Goal: Task Accomplishment & Management: Use online tool/utility

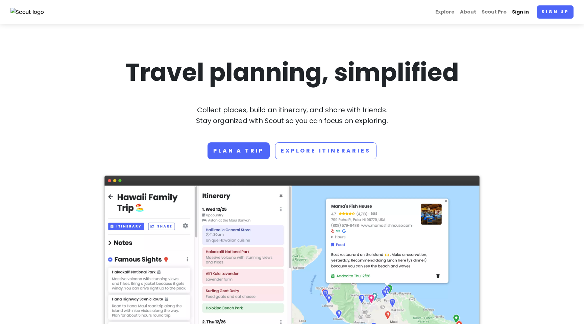
click at [526, 14] on link "Sign in" at bounding box center [521, 11] width 22 height 13
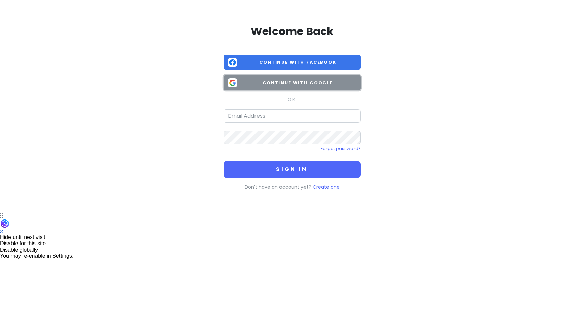
click at [291, 86] on span "Continue with Google" at bounding box center [298, 82] width 117 height 7
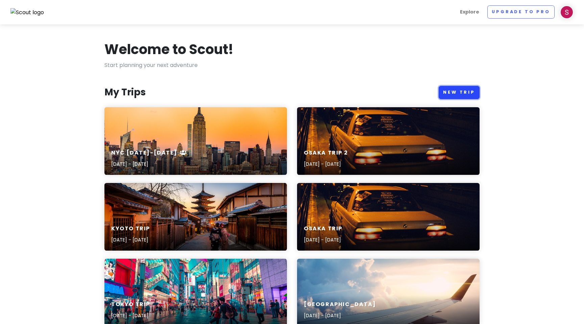
click at [449, 93] on link "New Trip" at bounding box center [459, 92] width 41 height 13
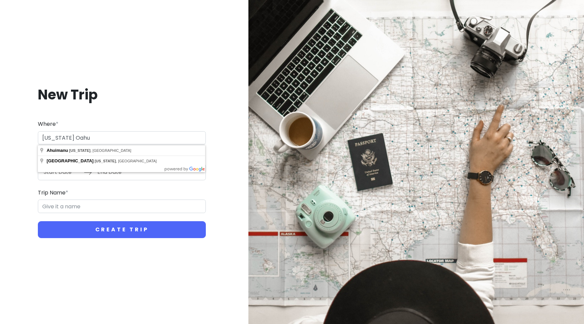
type input "[US_STATE] Oahu"
click at [128, 108] on div "New Trip Where * [US_STATE] Oahu Dates * Navigate forward to interact with the …" at bounding box center [121, 162] width 233 height 185
click at [66, 180] on form "Where * [US_STATE] Oahu Dates * Navigate forward to interact with the calendar …" at bounding box center [122, 179] width 168 height 118
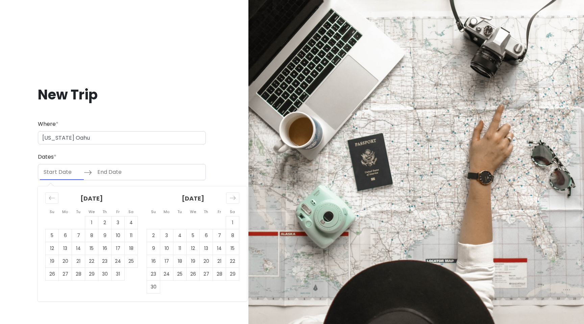
click at [63, 173] on input "Start Date" at bounding box center [62, 172] width 44 height 16
click at [204, 273] on td "27" at bounding box center [206, 273] width 13 height 13
type input "[DATE]"
click at [226, 201] on div "[DATE]" at bounding box center [193, 201] width 93 height 30
click at [236, 201] on div "Move forward to switch to the next month." at bounding box center [232, 197] width 13 height 11
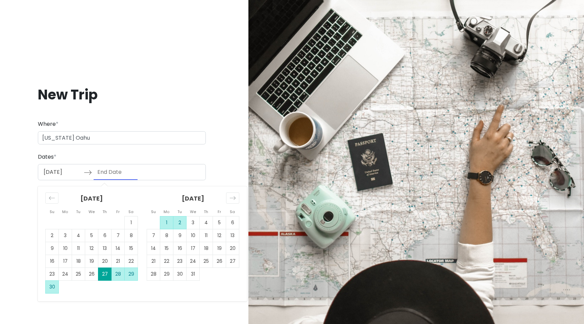
click at [181, 218] on td "2" at bounding box center [179, 222] width 13 height 13
type input "[DATE]"
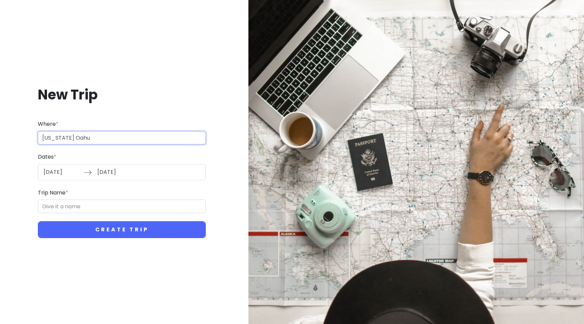
click at [62, 139] on input "[US_STATE] Oahu" at bounding box center [122, 138] width 168 height 14
type input "[GEOGRAPHIC_DATA], [GEOGRAPHIC_DATA], [GEOGRAPHIC_DATA]"
click at [75, 208] on input "Honolulu Trip" at bounding box center [122, 206] width 168 height 14
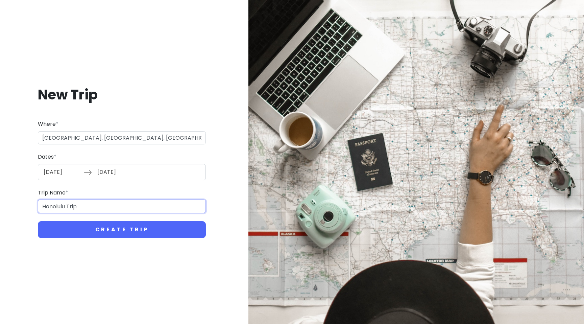
click at [75, 208] on input "Honolulu Trip" at bounding box center [122, 206] width 168 height 14
type input "Oahu"
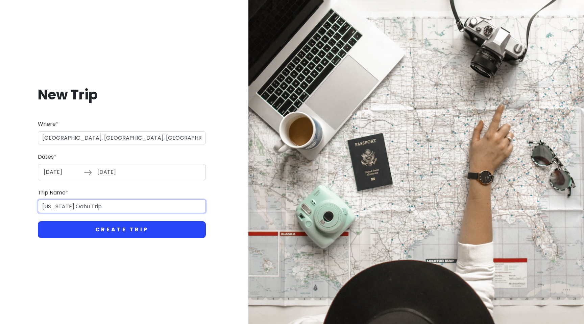
type input "[US_STATE] Oahu Trip"
click at [90, 231] on button "Create Trip" at bounding box center [122, 229] width 168 height 17
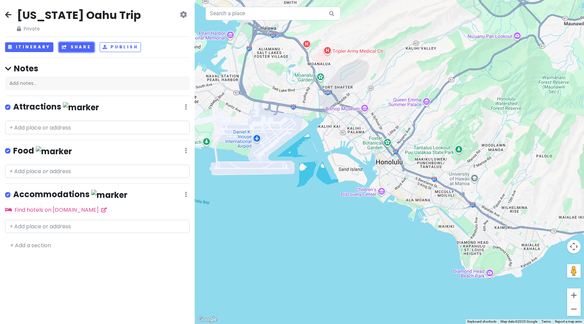
click at [73, 49] on button "Share" at bounding box center [76, 47] width 35 height 10
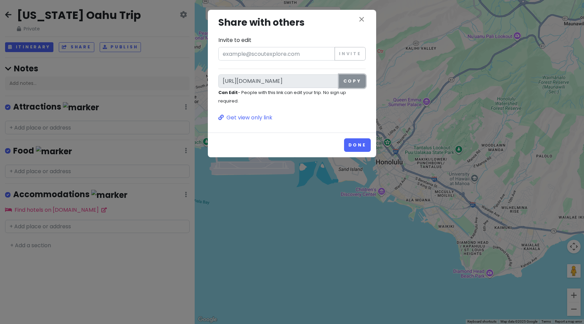
click at [346, 82] on button "Copy" at bounding box center [352, 81] width 27 height 14
click at [363, 142] on button "Done" at bounding box center [357, 144] width 27 height 13
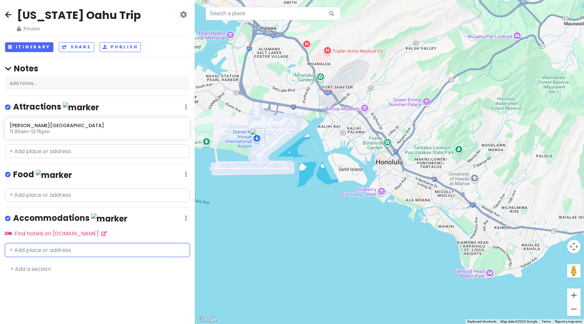
click at [53, 248] on input "text" at bounding box center [97, 250] width 185 height 14
paste input "[STREET_ADDRESS]"
type input "[STREET_ADDRESS]"
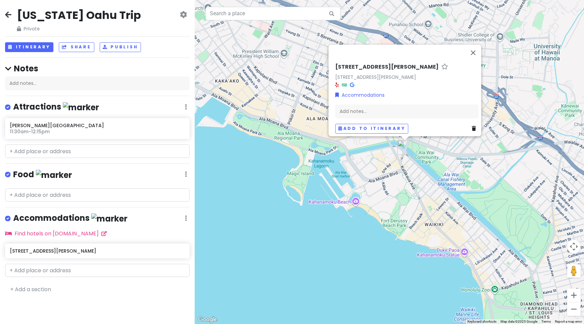
drag, startPoint x: 416, startPoint y: 127, endPoint x: 382, endPoint y: 190, distance: 71.6
click at [382, 190] on div "[STREET_ADDRESS][PERSON_NAME] Accommodations Add notes... Add to itinerary" at bounding box center [390, 162] width 390 height 324
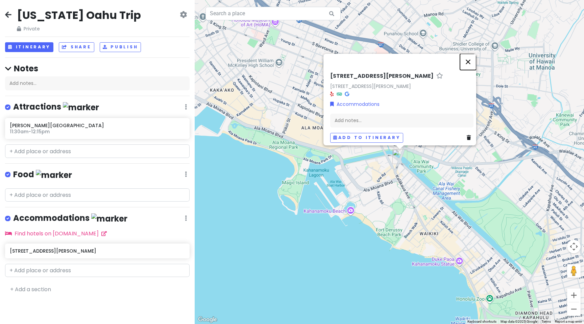
click at [473, 56] on button "Close" at bounding box center [468, 62] width 16 height 16
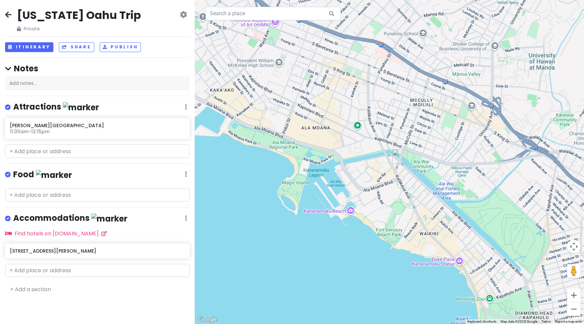
click at [357, 127] on div at bounding box center [390, 162] width 390 height 324
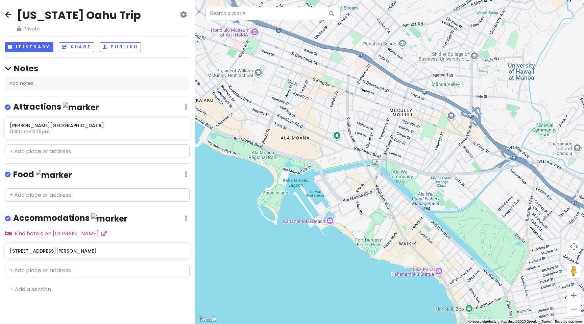
drag, startPoint x: 373, startPoint y: 166, endPoint x: 388, endPoint y: 166, distance: 15.2
click at [387, 166] on div at bounding box center [390, 162] width 390 height 324
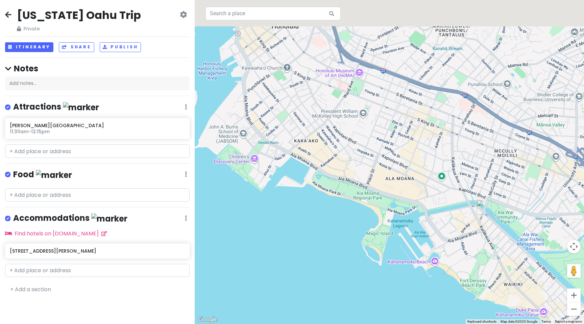
drag, startPoint x: 392, startPoint y: 161, endPoint x: 501, endPoint y: 280, distance: 161.5
click at [500, 280] on div at bounding box center [390, 162] width 390 height 324
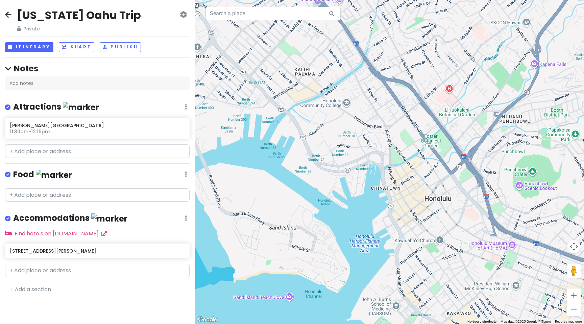
drag, startPoint x: 423, startPoint y: 231, endPoint x: 477, endPoint y: 226, distance: 55.0
click at [477, 226] on div at bounding box center [390, 162] width 390 height 324
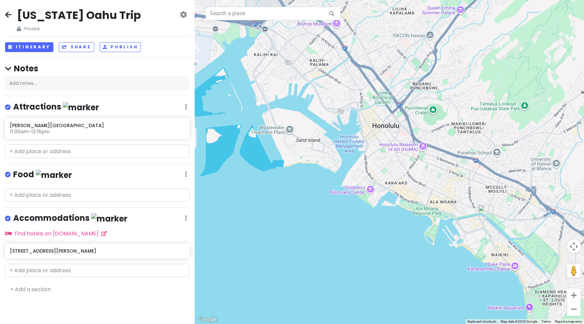
drag, startPoint x: 450, startPoint y: 225, endPoint x: 351, endPoint y: 155, distance: 121.5
click at [351, 155] on div at bounding box center [390, 162] width 390 height 324
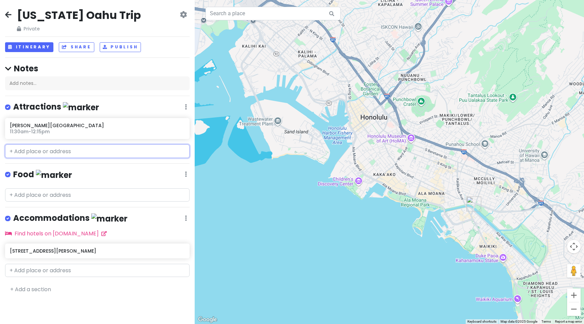
click at [69, 151] on input "text" at bounding box center [97, 151] width 185 height 14
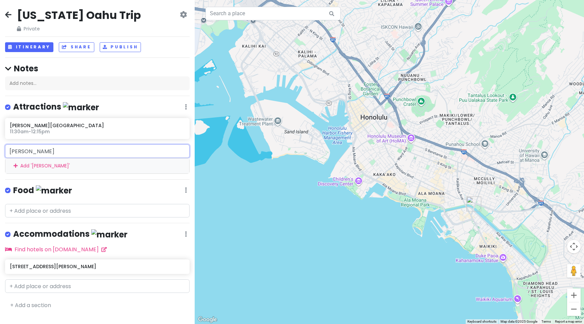
type input "[GEOGRAPHIC_DATA]"
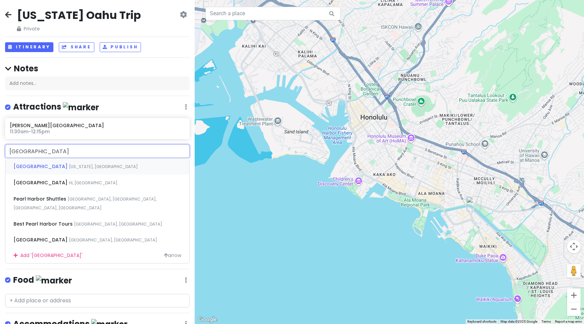
click at [35, 168] on span "[GEOGRAPHIC_DATA]" at bounding box center [41, 166] width 55 height 7
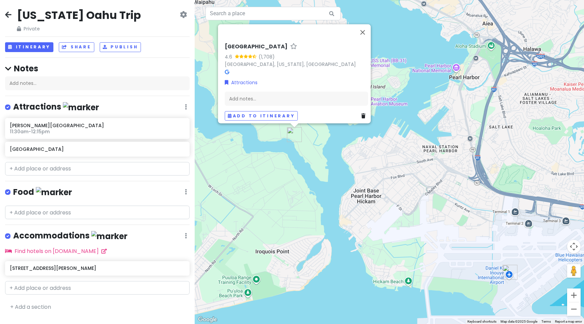
click at [307, 172] on div "Pearl Harbor 4.6 (1,708) [GEOGRAPHIC_DATA], [US_STATE], [GEOGRAPHIC_DATA] Attra…" at bounding box center [390, 162] width 390 height 324
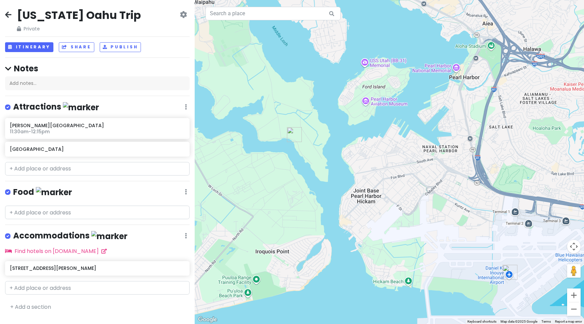
click at [435, 70] on div at bounding box center [390, 162] width 390 height 324
click at [457, 68] on div at bounding box center [390, 162] width 390 height 324
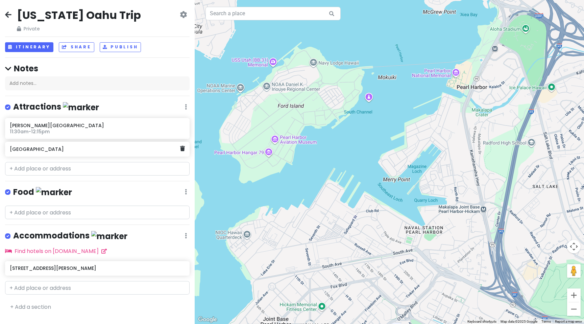
click at [185, 154] on div "[GEOGRAPHIC_DATA]" at bounding box center [97, 149] width 185 height 15
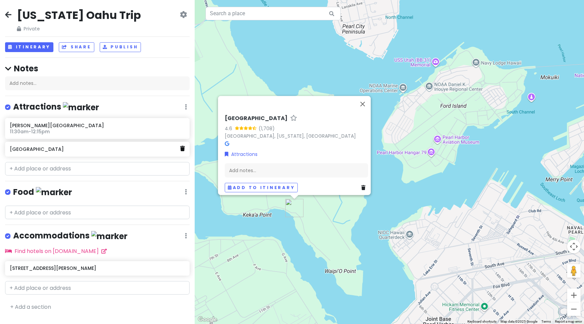
click at [183, 150] on icon at bounding box center [182, 148] width 5 height 5
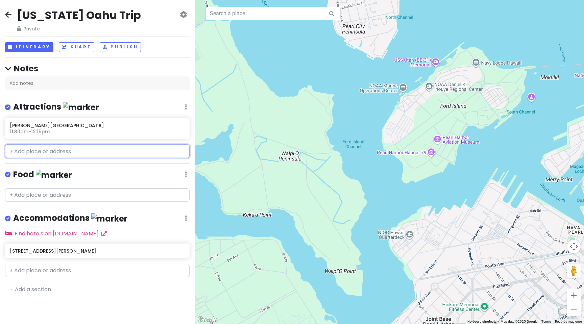
click at [152, 150] on input "text" at bounding box center [97, 151] width 185 height 14
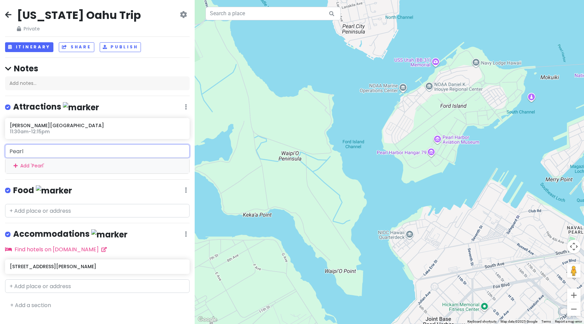
type input "Pearl H"
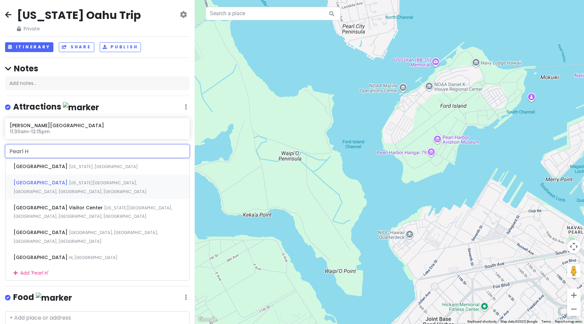
click at [109, 182] on span "[US_STATE][GEOGRAPHIC_DATA], [GEOGRAPHIC_DATA], [GEOGRAPHIC_DATA], [GEOGRAPHIC_…" at bounding box center [80, 187] width 133 height 15
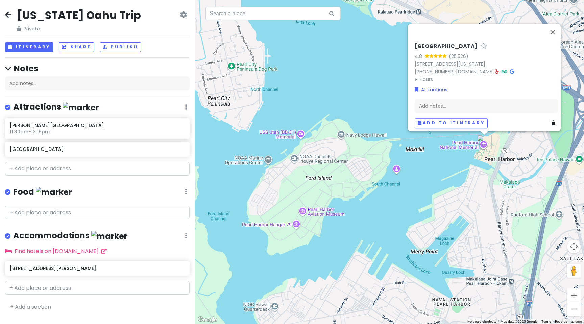
click at [412, 201] on div "[GEOGRAPHIC_DATA] 4.8 (25,526) [STREET_ADDRESS][US_STATE] [PHONE_NUMBER] · [DOM…" at bounding box center [390, 162] width 390 height 324
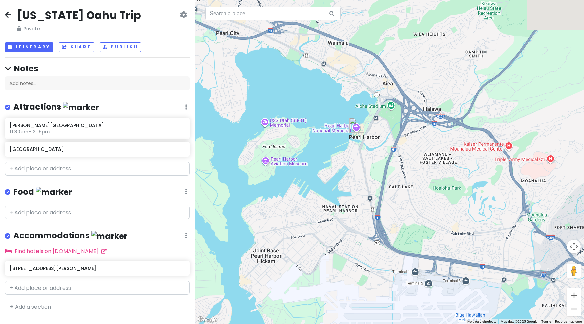
drag, startPoint x: 434, startPoint y: 206, endPoint x: 342, endPoint y: 165, distance: 101.7
click at [342, 165] on div at bounding box center [390, 162] width 390 height 324
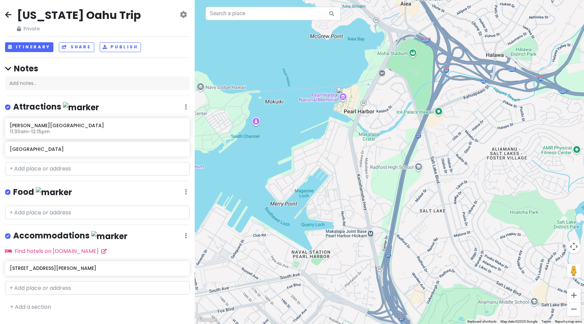
drag, startPoint x: 428, startPoint y: 197, endPoint x: 308, endPoint y: 115, distance: 145.1
click at [309, 115] on div at bounding box center [390, 162] width 390 height 324
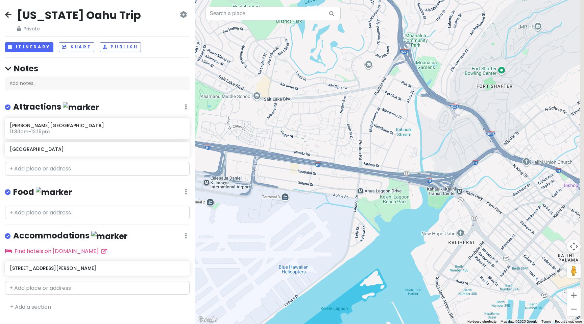
drag, startPoint x: 368, startPoint y: 172, endPoint x: 282, endPoint y: 109, distance: 106.9
click at [282, 109] on div at bounding box center [390, 162] width 390 height 324
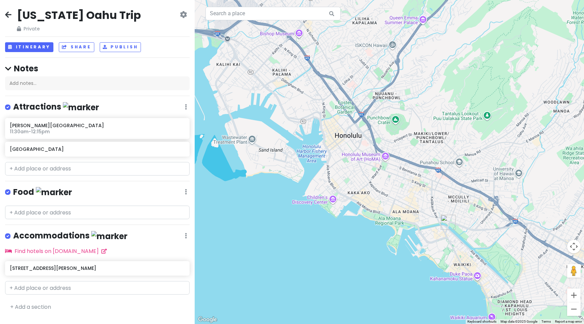
drag, startPoint x: 335, startPoint y: 179, endPoint x: 245, endPoint y: 99, distance: 120.0
click at [245, 99] on div at bounding box center [390, 162] width 390 height 324
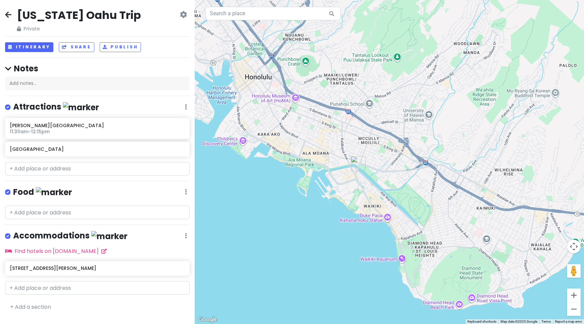
drag, startPoint x: 372, startPoint y: 188, endPoint x: 292, endPoint y: 136, distance: 95.6
click at [292, 136] on div at bounding box center [390, 162] width 390 height 324
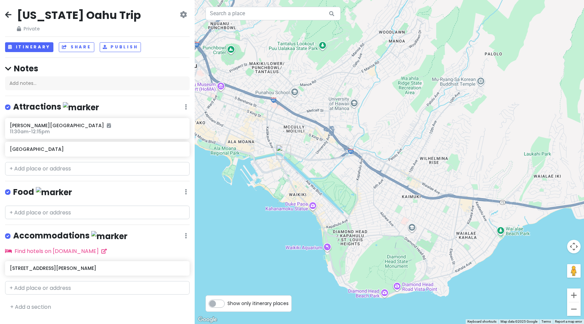
drag, startPoint x: 325, startPoint y: 141, endPoint x: 253, endPoint y: 132, distance: 72.6
click at [253, 132] on div at bounding box center [390, 162] width 390 height 324
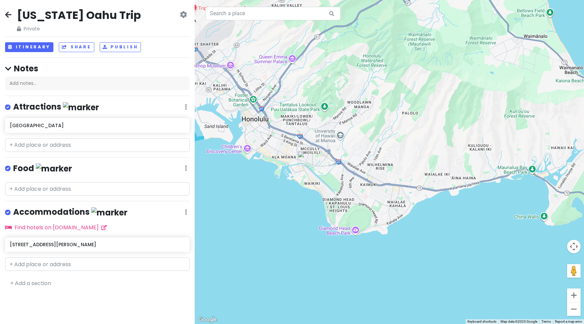
drag, startPoint x: 394, startPoint y: 130, endPoint x: 354, endPoint y: 191, distance: 72.9
click at [355, 190] on div at bounding box center [390, 162] width 390 height 324
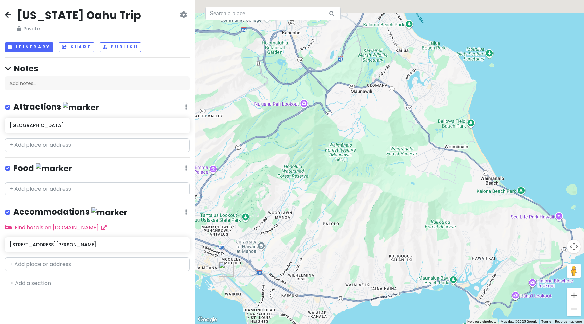
drag, startPoint x: 398, startPoint y: 153, endPoint x: 350, endPoint y: 216, distance: 79.1
click at [350, 216] on div at bounding box center [390, 162] width 390 height 324
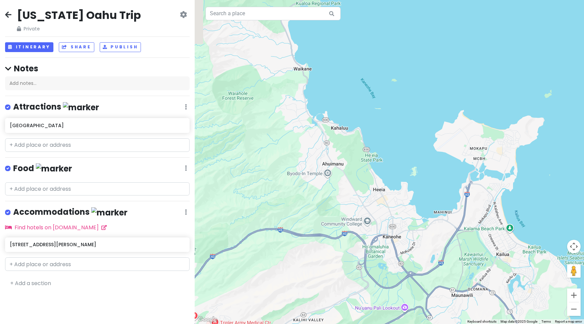
drag, startPoint x: 320, startPoint y: 119, endPoint x: 451, endPoint y: 278, distance: 206.6
click at [451, 278] on div at bounding box center [390, 162] width 390 height 324
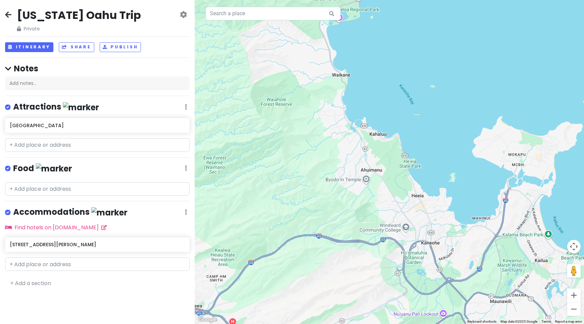
drag, startPoint x: 368, startPoint y: 226, endPoint x: 412, endPoint y: 234, distance: 43.9
click at [410, 233] on div at bounding box center [390, 162] width 390 height 324
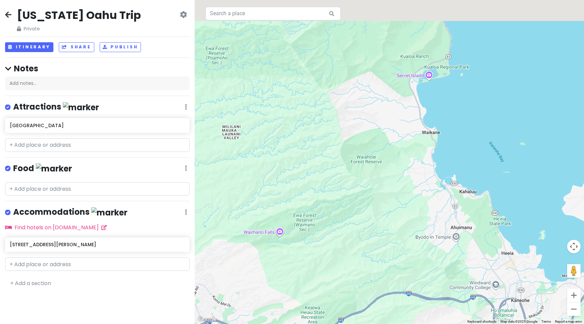
drag, startPoint x: 373, startPoint y: 178, endPoint x: 414, endPoint y: 232, distance: 67.8
click at [414, 232] on div at bounding box center [390, 162] width 390 height 324
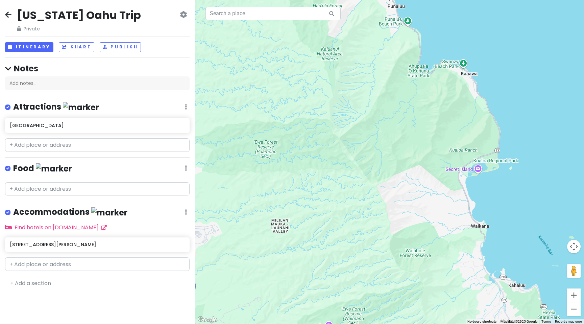
drag, startPoint x: 405, startPoint y: 179, endPoint x: 419, endPoint y: 227, distance: 50.3
click at [419, 227] on div at bounding box center [390, 162] width 390 height 324
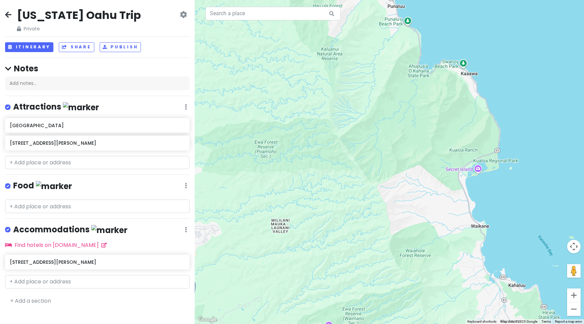
click at [465, 152] on div at bounding box center [390, 162] width 390 height 324
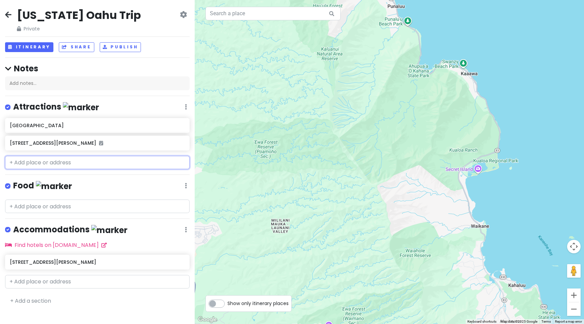
click at [61, 164] on input "text" at bounding box center [97, 163] width 185 height 14
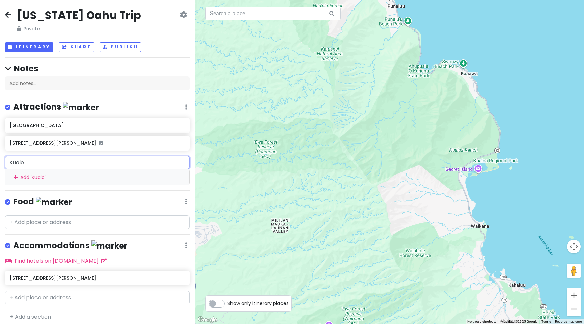
type input "Kualoa"
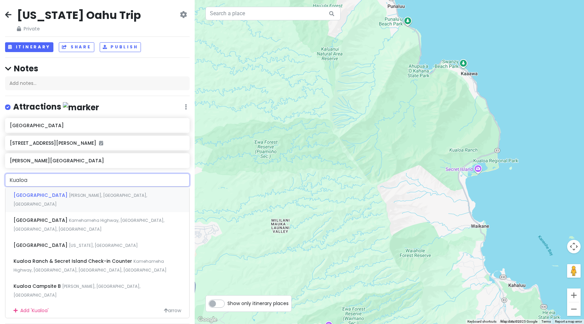
click at [37, 197] on span "[GEOGRAPHIC_DATA]" at bounding box center [41, 195] width 55 height 7
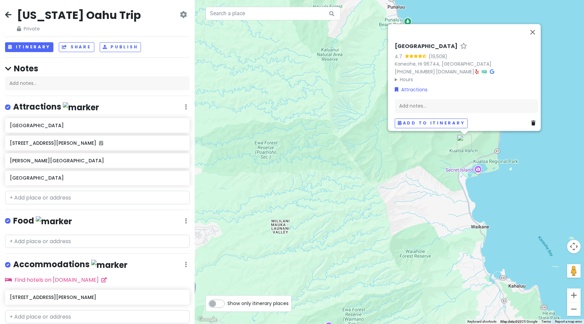
click at [499, 200] on div "Kualoa Ranch 4.7 (19,508) [GEOGRAPHIC_DATA], HI 96744, [GEOGRAPHIC_DATA] [PHONE…" at bounding box center [390, 162] width 390 height 324
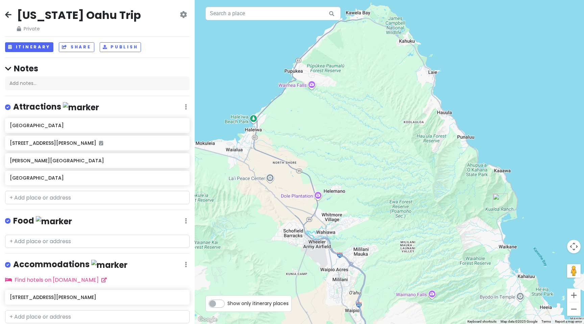
drag, startPoint x: 530, startPoint y: 191, endPoint x: 543, endPoint y: 261, distance: 70.8
click at [543, 260] on div at bounding box center [390, 162] width 390 height 324
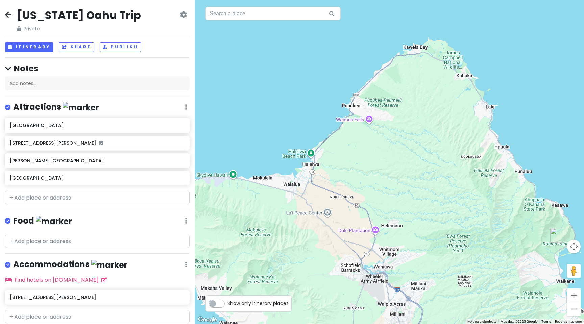
drag, startPoint x: 364, startPoint y: 140, endPoint x: 410, endPoint y: 137, distance: 46.1
click at [410, 137] on div at bounding box center [390, 162] width 390 height 324
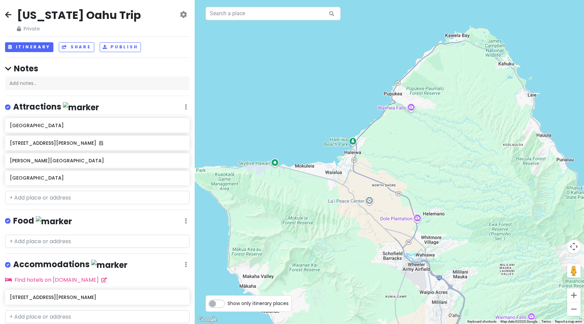
drag, startPoint x: 361, startPoint y: 171, endPoint x: 407, endPoint y: 158, distance: 47.7
click at [407, 158] on div at bounding box center [390, 162] width 390 height 324
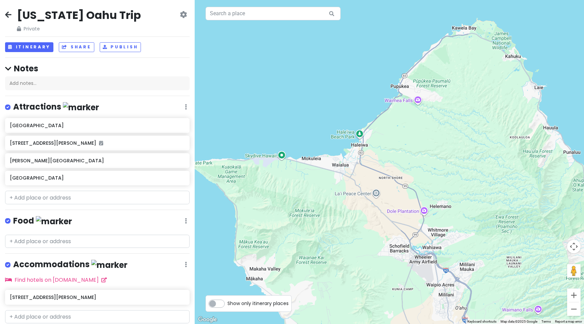
drag, startPoint x: 365, startPoint y: 182, endPoint x: 401, endPoint y: 182, distance: 36.2
click at [401, 182] on div at bounding box center [390, 162] width 390 height 324
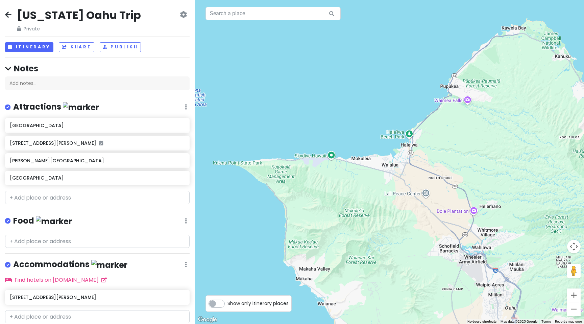
drag, startPoint x: 383, startPoint y: 204, endPoint x: 399, endPoint y: 199, distance: 16.4
click at [398, 199] on div at bounding box center [390, 162] width 390 height 324
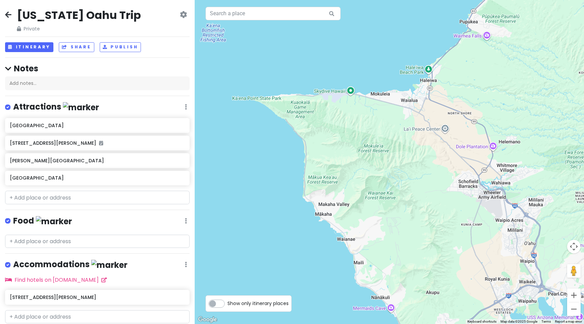
drag, startPoint x: 409, startPoint y: 236, endPoint x: 401, endPoint y: 179, distance: 57.1
click at [401, 179] on div at bounding box center [390, 162] width 390 height 324
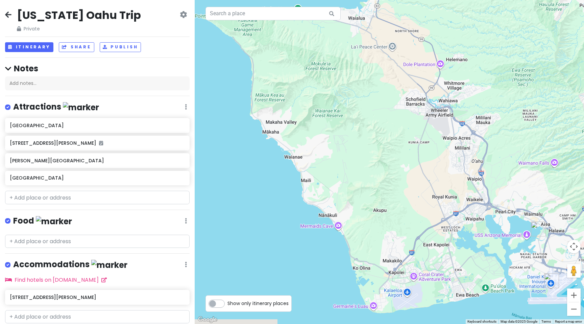
drag, startPoint x: 409, startPoint y: 192, endPoint x: 357, endPoint y: 119, distance: 89.2
click at [358, 120] on div at bounding box center [390, 162] width 390 height 324
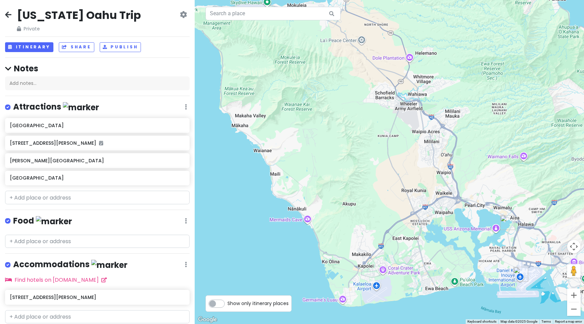
drag, startPoint x: 375, startPoint y: 142, endPoint x: 266, endPoint y: 118, distance: 111.4
click at [266, 118] on div at bounding box center [390, 162] width 390 height 324
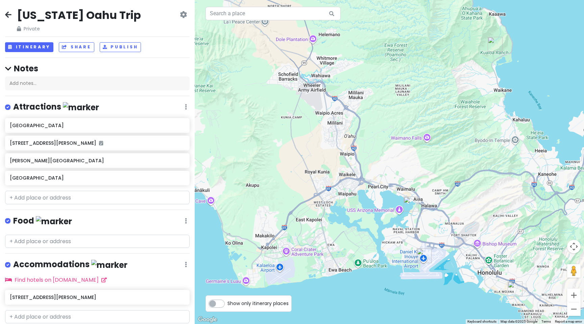
drag, startPoint x: 319, startPoint y: 122, endPoint x: 319, endPoint y: 177, distance: 54.4
click at [318, 174] on div at bounding box center [390, 162] width 390 height 324
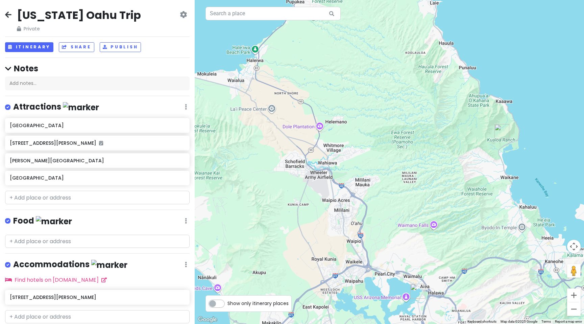
drag, startPoint x: 292, startPoint y: 134, endPoint x: 264, endPoint y: 67, distance: 72.7
click at [265, 67] on div at bounding box center [390, 162] width 390 height 324
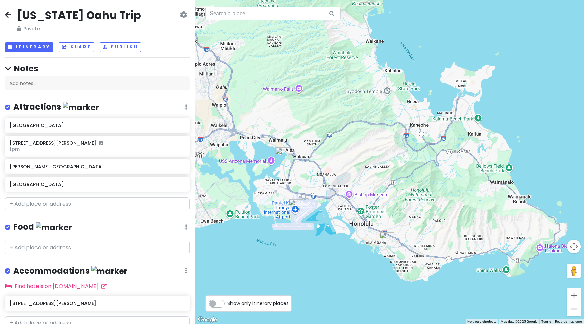
drag, startPoint x: 366, startPoint y: 157, endPoint x: 262, endPoint y: 149, distance: 104.7
click at [262, 149] on div at bounding box center [390, 162] width 390 height 324
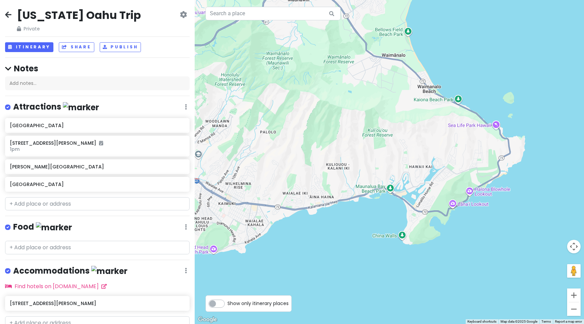
drag, startPoint x: 409, startPoint y: 215, endPoint x: 302, endPoint y: 117, distance: 144.8
click at [302, 117] on div at bounding box center [390, 162] width 390 height 324
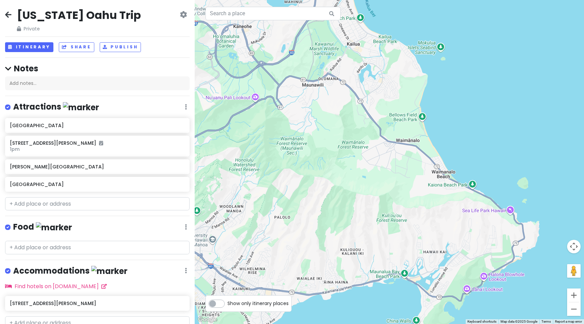
drag, startPoint x: 422, startPoint y: 132, endPoint x: 444, endPoint y: 224, distance: 94.2
click at [444, 224] on div at bounding box center [390, 162] width 390 height 324
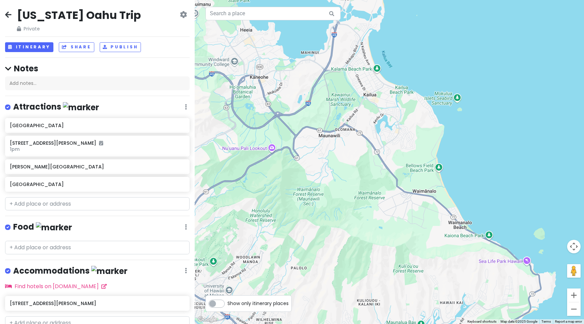
drag, startPoint x: 408, startPoint y: 187, endPoint x: 428, endPoint y: 265, distance: 79.9
click at [428, 265] on div at bounding box center [390, 162] width 390 height 324
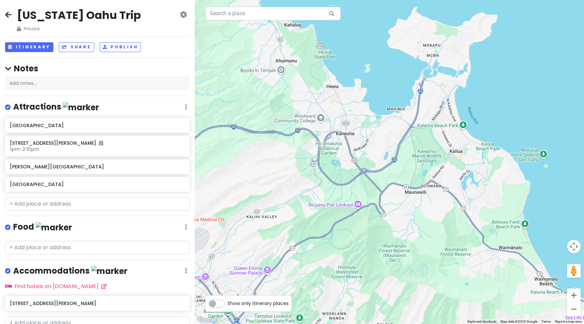
drag, startPoint x: 311, startPoint y: 134, endPoint x: 392, endPoint y: 170, distance: 88.9
click at [392, 170] on div at bounding box center [390, 162] width 390 height 324
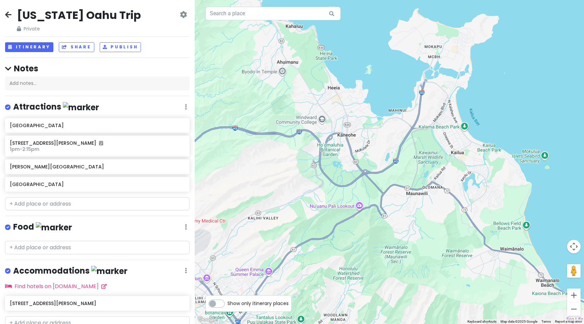
click at [333, 153] on div at bounding box center [390, 162] width 390 height 324
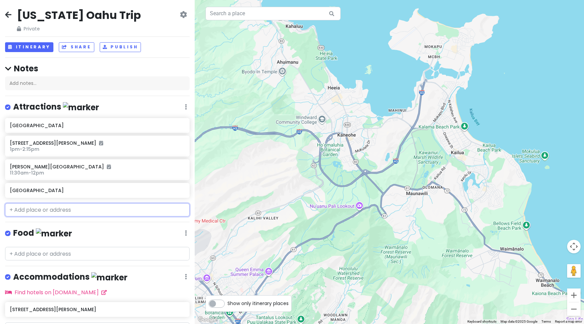
click at [75, 211] on input "text" at bounding box center [97, 210] width 185 height 14
paste input "[GEOGRAPHIC_DATA]"
type input "[GEOGRAPHIC_DATA]"
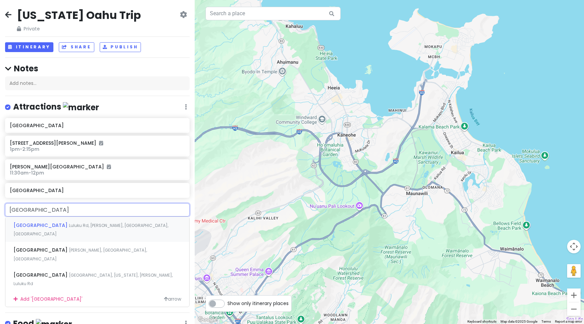
click at [69, 227] on span "[GEOGRAPHIC_DATA]" at bounding box center [41, 225] width 55 height 7
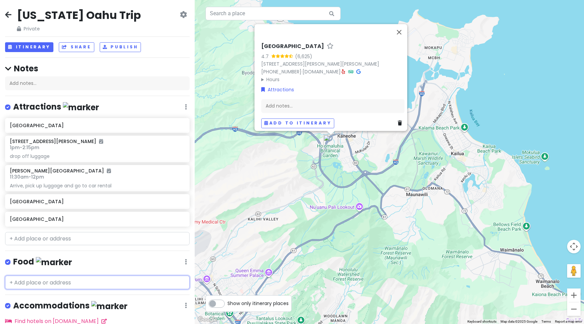
click at [51, 282] on input "text" at bounding box center [97, 283] width 185 height 14
paste input "Haleiwa [PERSON_NAME]'s [GEOGRAPHIC_DATA]"
type input "Haleiwa [PERSON_NAME]'s [GEOGRAPHIC_DATA]"
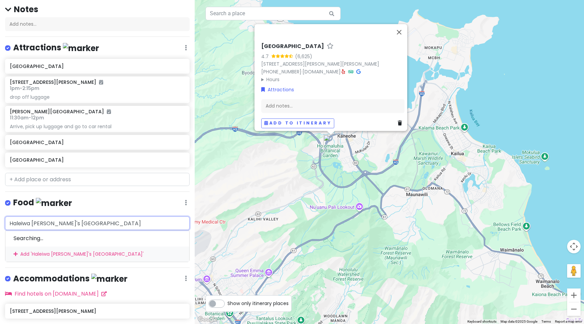
scroll to position [62, 0]
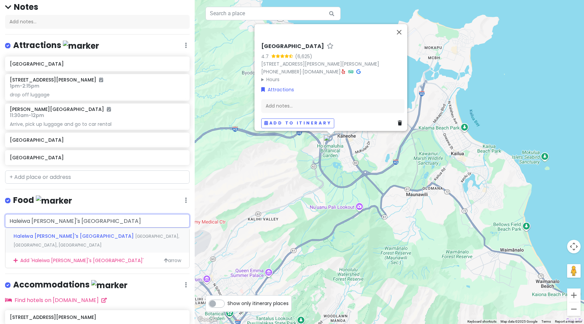
click at [60, 236] on span "Haleiwa [PERSON_NAME]'s [GEOGRAPHIC_DATA]" at bounding box center [75, 236] width 122 height 7
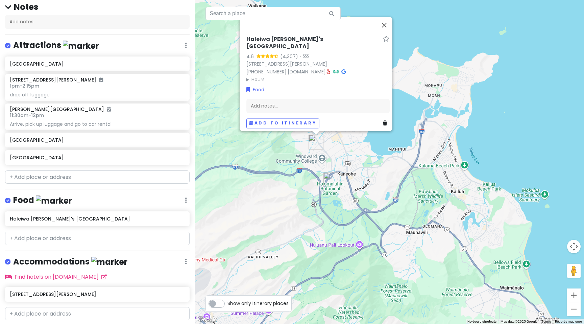
click at [292, 203] on div "Haleiwa [PERSON_NAME]'s [GEOGRAPHIC_DATA] 4.6 (4,307) · [STREET_ADDRESS][PERSON…" at bounding box center [390, 162] width 390 height 324
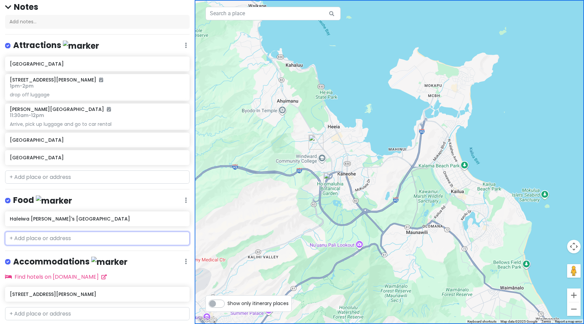
click at [121, 240] on input "text" at bounding box center [97, 239] width 185 height 14
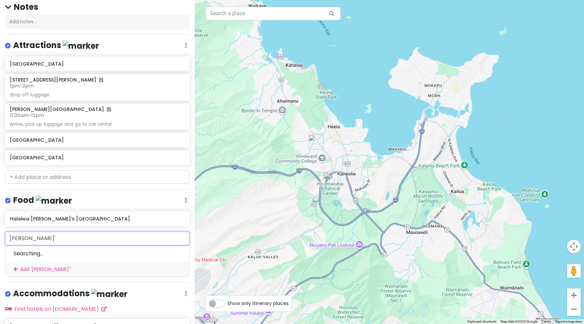
type input "[PERSON_NAME]'s"
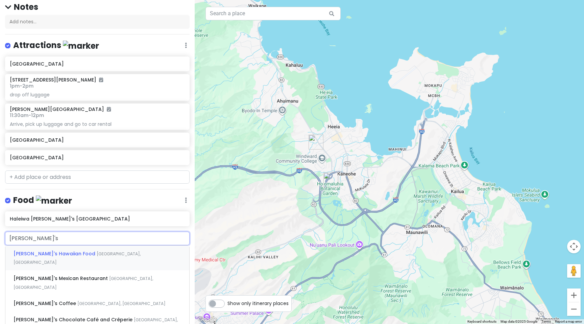
click at [78, 254] on span "[GEOGRAPHIC_DATA], [GEOGRAPHIC_DATA]" at bounding box center [77, 258] width 127 height 15
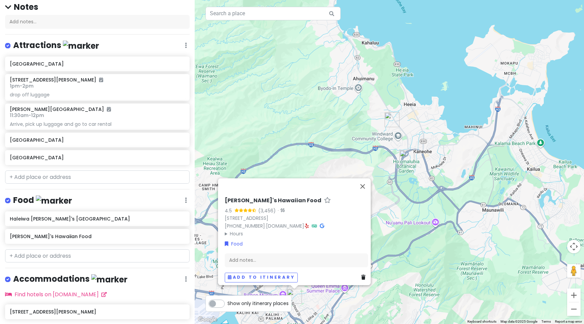
click at [257, 128] on div "[PERSON_NAME]'s Hawaiian Food 4.5 (3,456) · [STREET_ADDRESS] [PHONE_NUMBER] · […" at bounding box center [390, 162] width 390 height 324
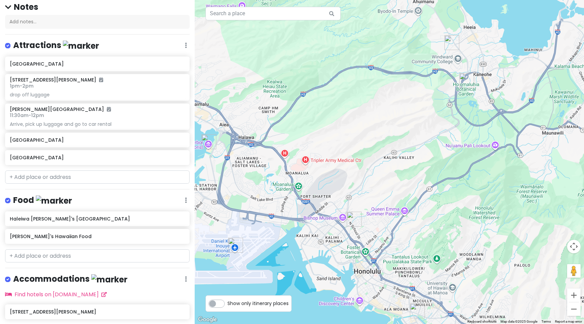
drag, startPoint x: 260, startPoint y: 198, endPoint x: 324, endPoint y: 113, distance: 106.8
click at [324, 113] on div at bounding box center [390, 162] width 390 height 324
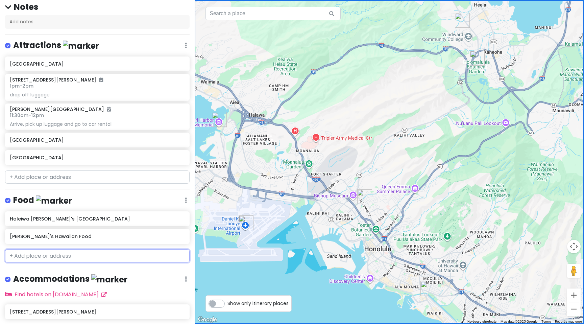
click at [73, 257] on input "text" at bounding box center [97, 256] width 185 height 14
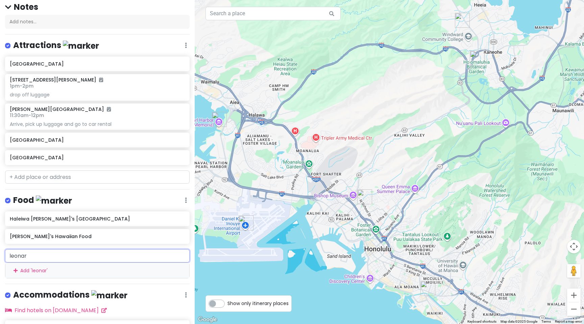
type input "[PERSON_NAME]"
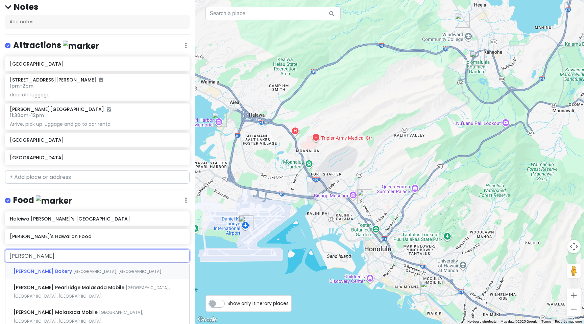
click at [62, 274] on div "[PERSON_NAME] Bakery [GEOGRAPHIC_DATA], [GEOGRAPHIC_DATA], [GEOGRAPHIC_DATA], […" at bounding box center [97, 271] width 184 height 16
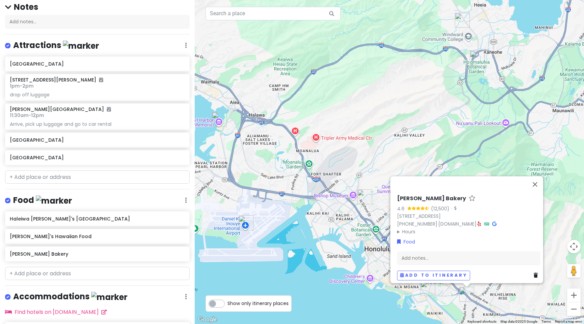
click at [319, 286] on div "[PERSON_NAME] Bakery 4.6 (12,500) · [STREET_ADDRESS] [PHONE_NUMBER] · [DOMAIN_N…" at bounding box center [390, 162] width 390 height 324
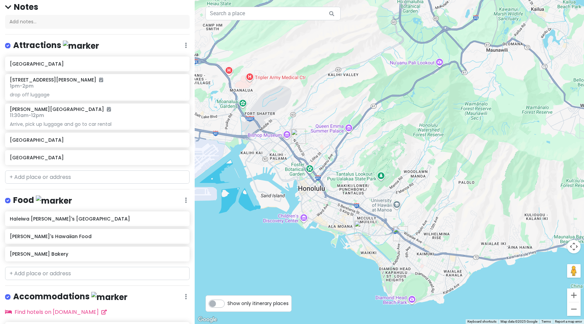
drag, startPoint x: 396, startPoint y: 271, endPoint x: 326, endPoint y: 203, distance: 97.3
click at [326, 203] on div at bounding box center [390, 162] width 390 height 324
